Goal: Check status: Check status

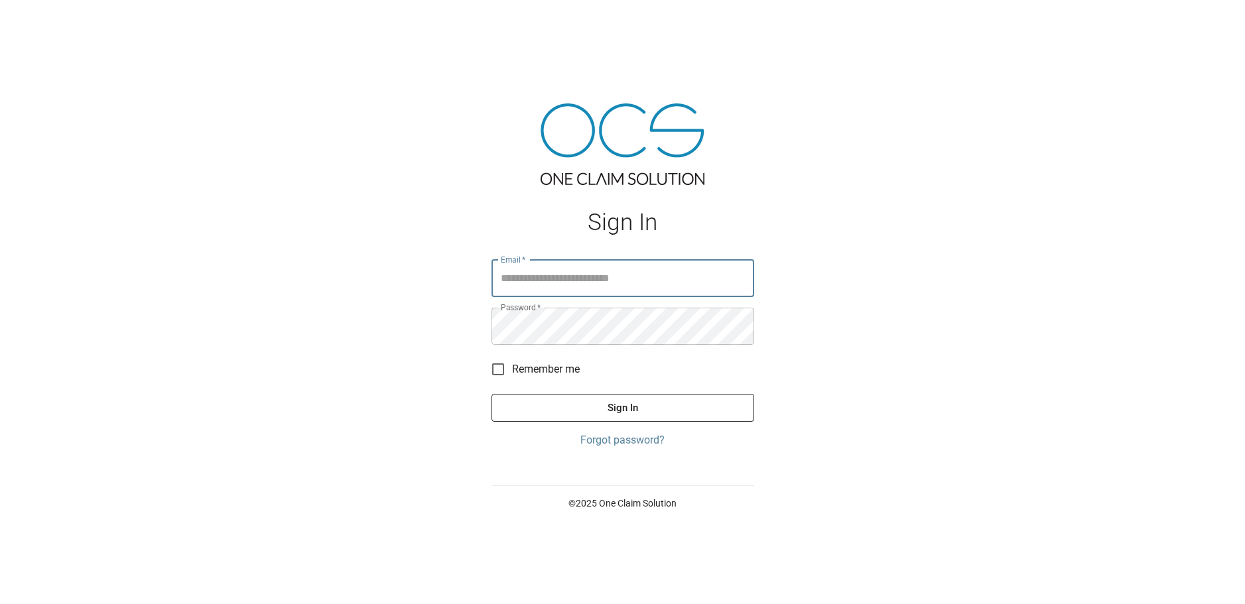
type input "**********"
click at [566, 401] on button "Sign In" at bounding box center [623, 408] width 263 height 28
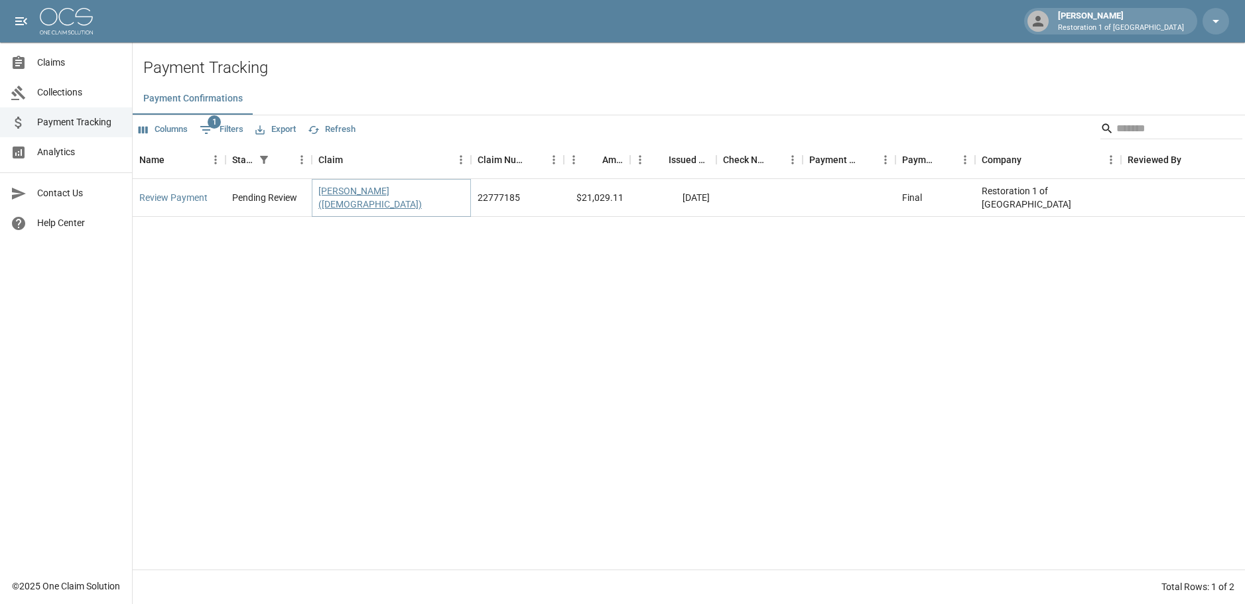
click at [380, 192] on link "[PERSON_NAME] ([DEMOGRAPHIC_DATA])" at bounding box center [391, 197] width 146 height 27
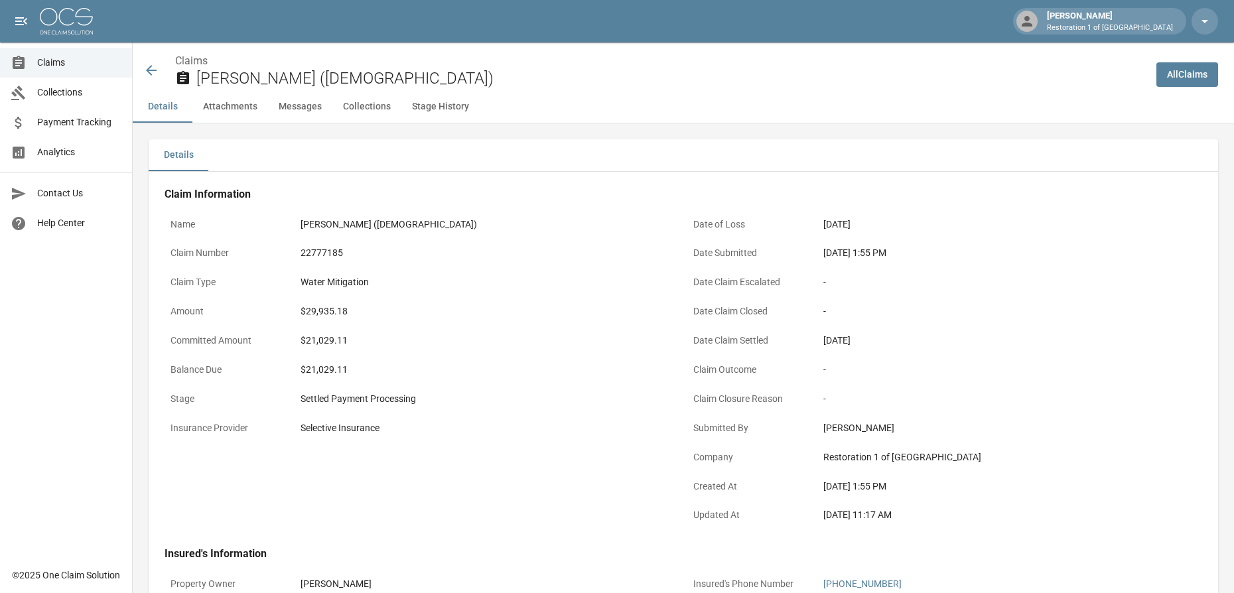
click at [152, 64] on icon at bounding box center [151, 70] width 16 height 16
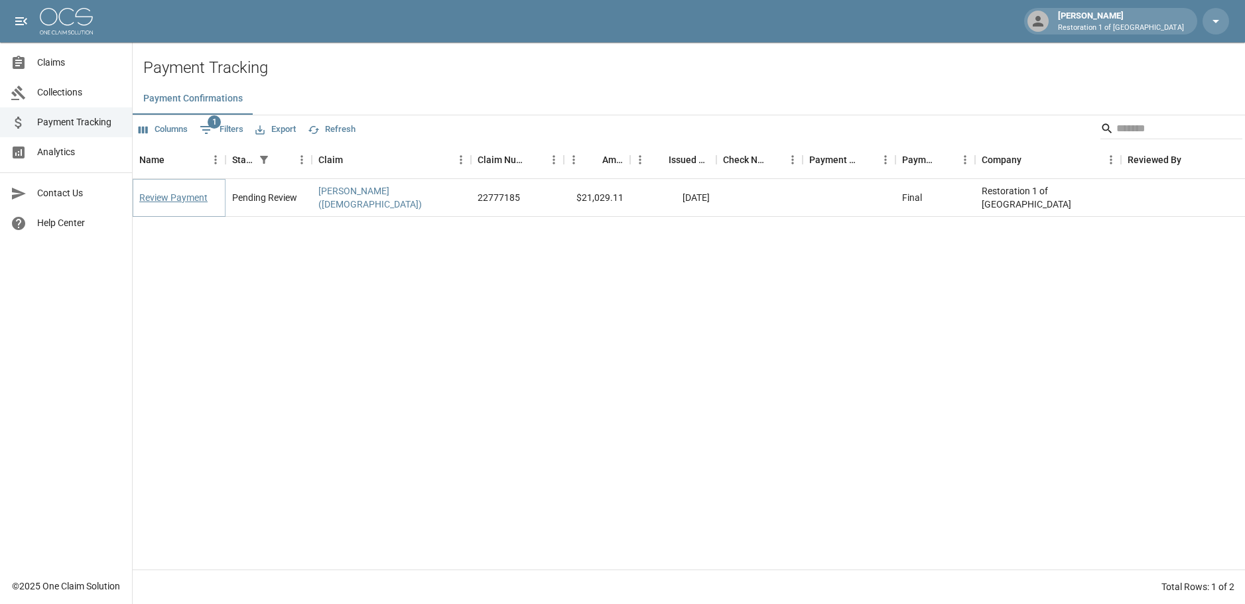
click at [194, 193] on link "Review Payment" at bounding box center [173, 197] width 68 height 13
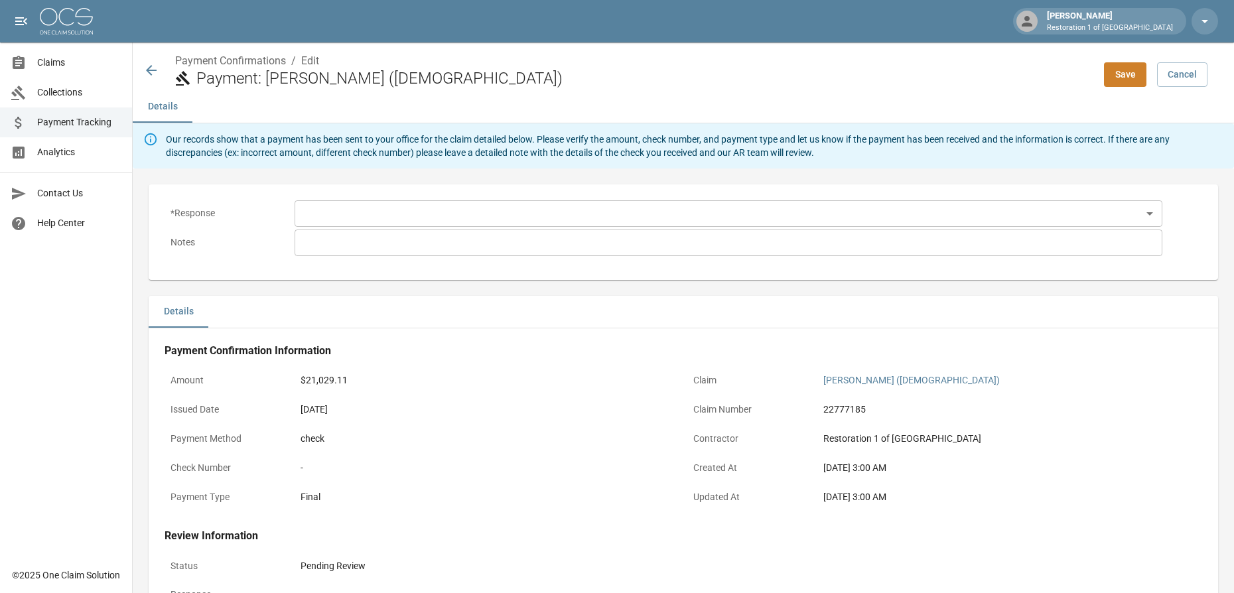
click at [358, 215] on body "[PERSON_NAME] Restoration 1 of Grand Rapids Claims Collections Payment Tracking…" at bounding box center [617, 389] width 1234 height 779
